Goal: Find contact information: Find contact information

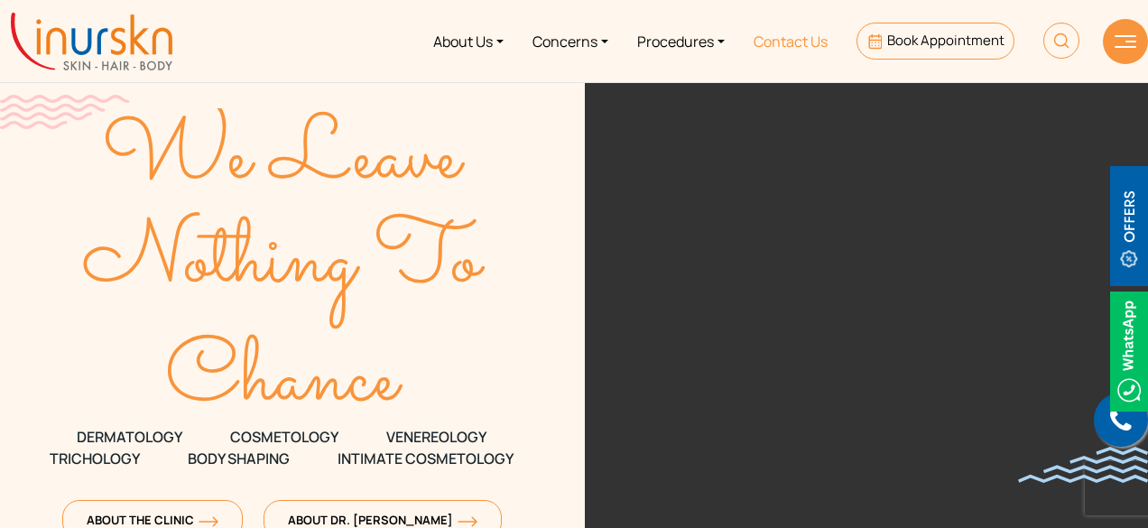
click at [820, 42] on link "Contact Us" at bounding box center [790, 41] width 103 height 68
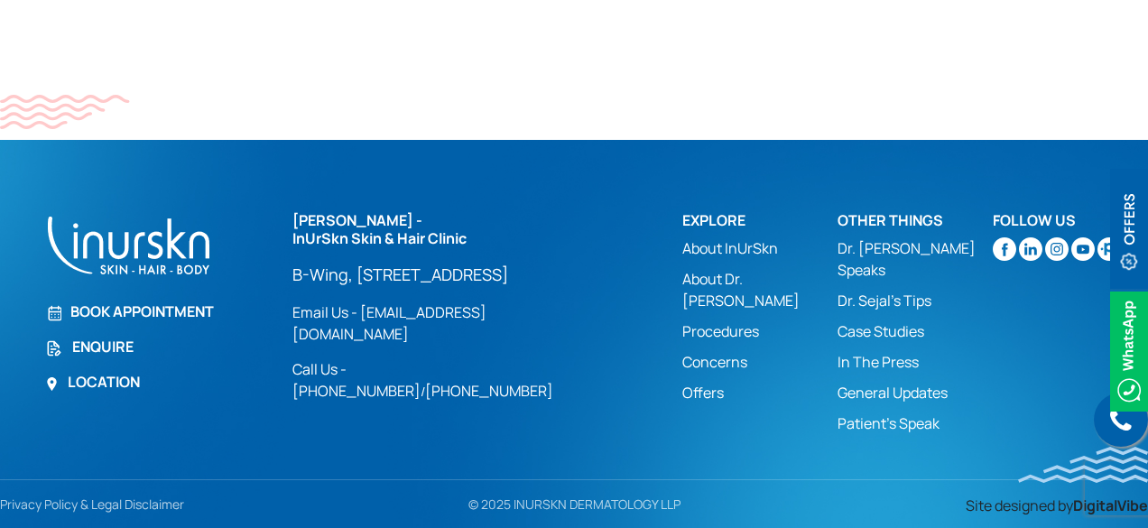
scroll to position [1425, 0]
drag, startPoint x: 104, startPoint y: 344, endPoint x: 89, endPoint y: 347, distance: 14.9
click at [89, 347] on link "Enquire" at bounding box center [158, 347] width 226 height 22
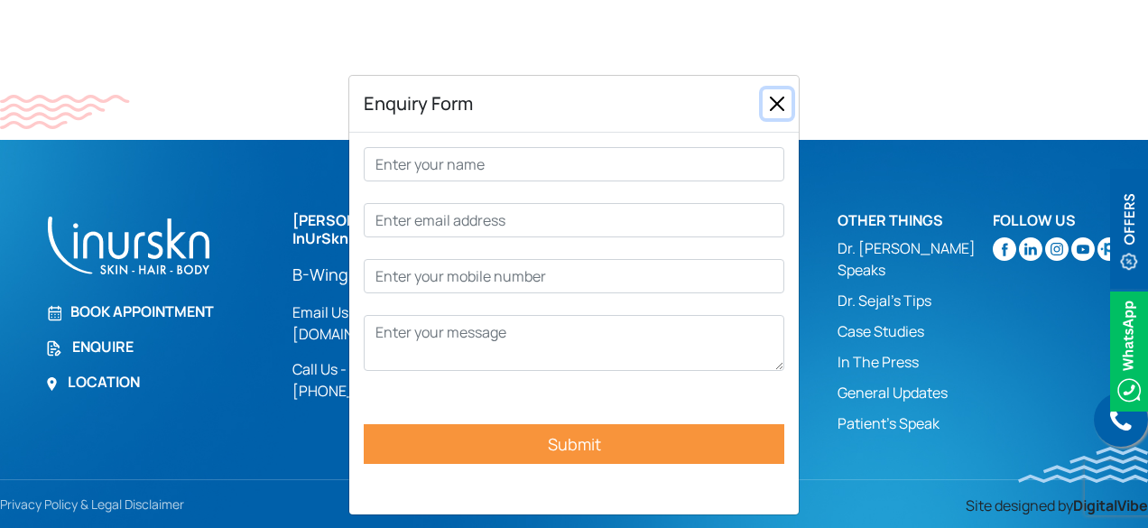
click at [775, 107] on button "Close" at bounding box center [777, 103] width 29 height 29
